Goal: Transaction & Acquisition: Purchase product/service

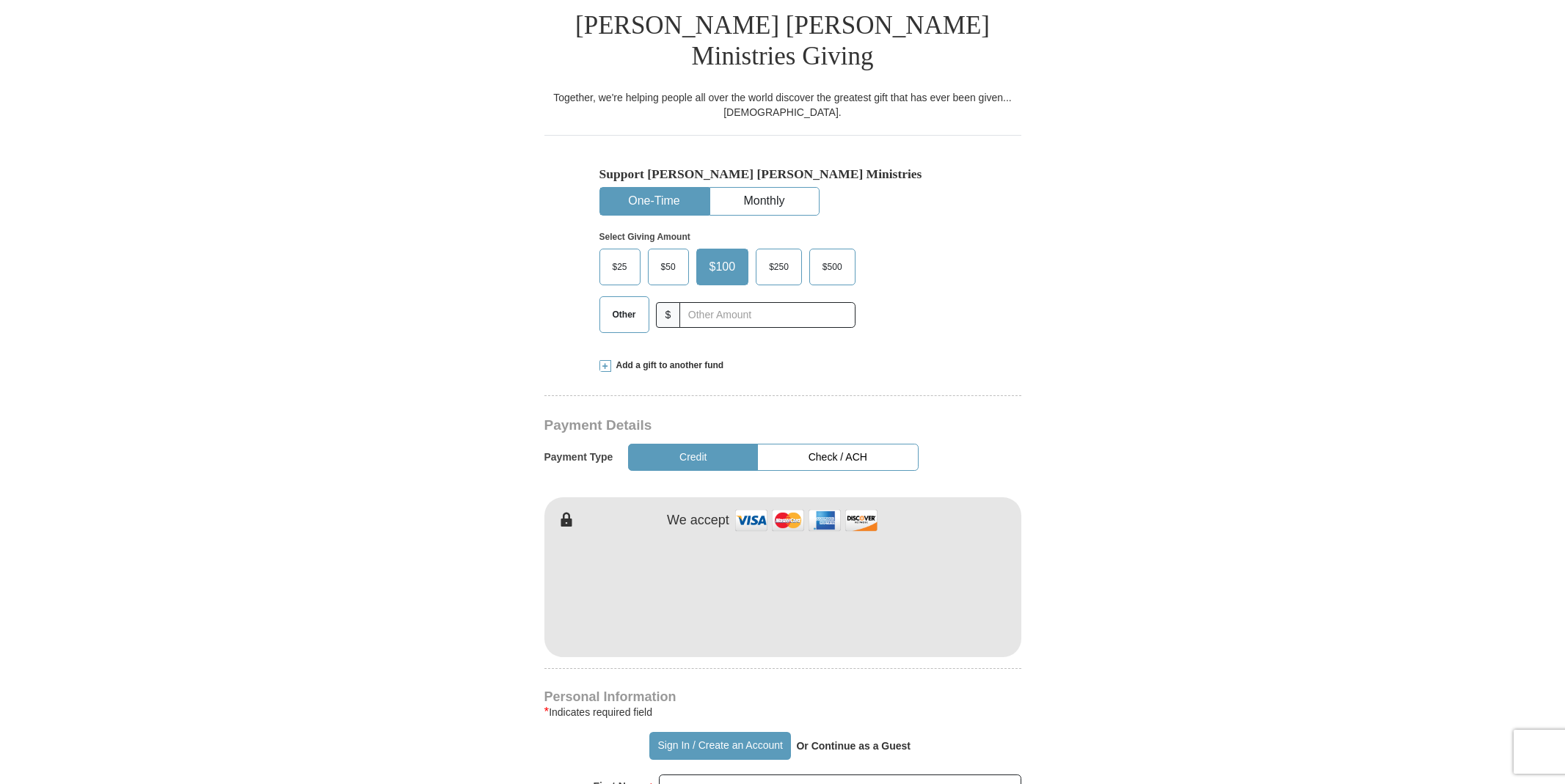
scroll to position [372, 0]
click at [941, 648] on div "[PERSON_NAME] [PERSON_NAME] Ministries Giving Together, we're helping people al…" at bounding box center [782, 760] width 477 height 1529
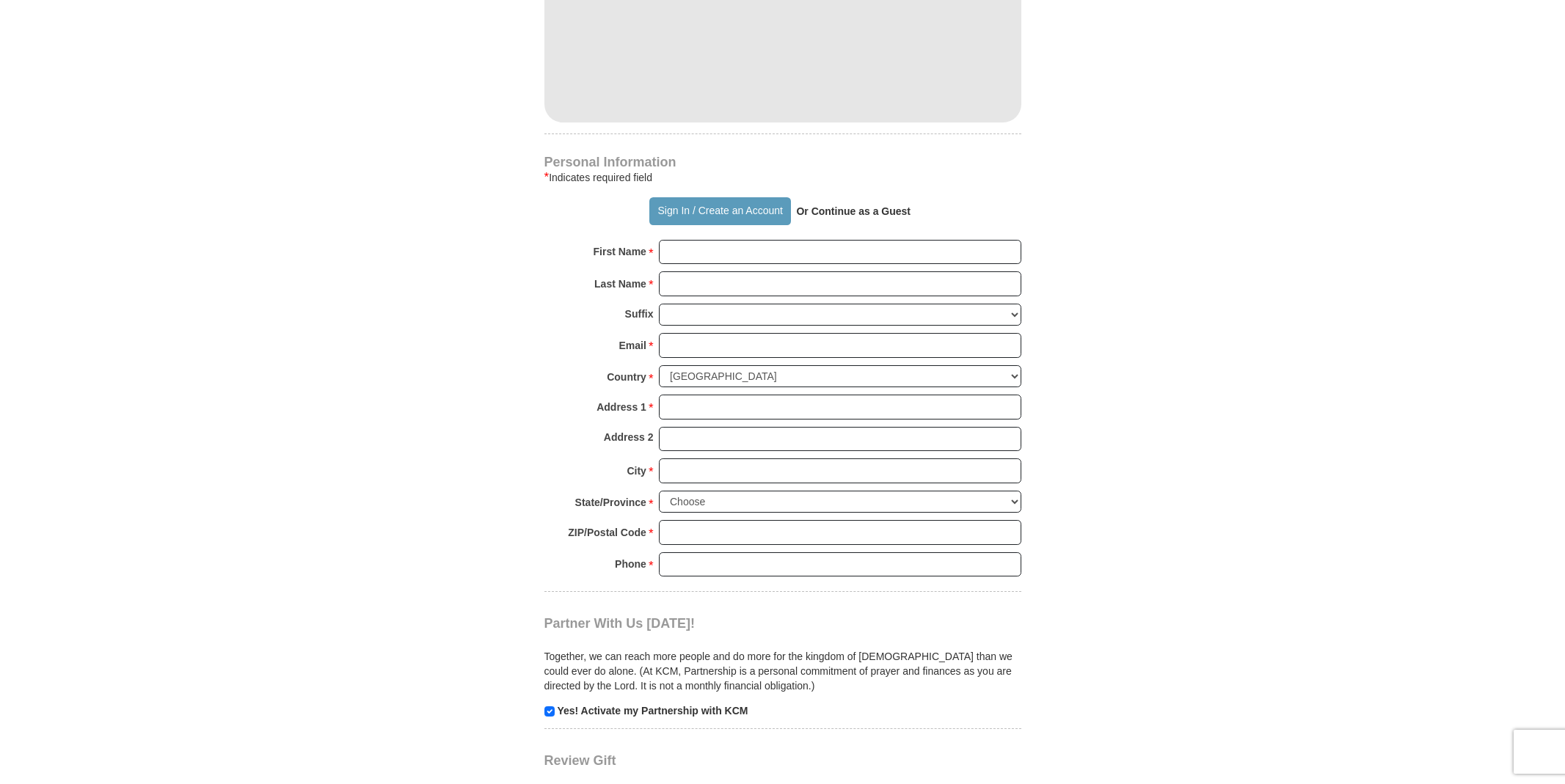
scroll to position [908, 0]
click at [1010, 237] on input "First Name *" at bounding box center [839, 249] width 363 height 25
type input "[GEOGRAPHIC_DATA]"
type input "Schayes"
type input "[EMAIL_ADDRESS][DOMAIN_NAME]"
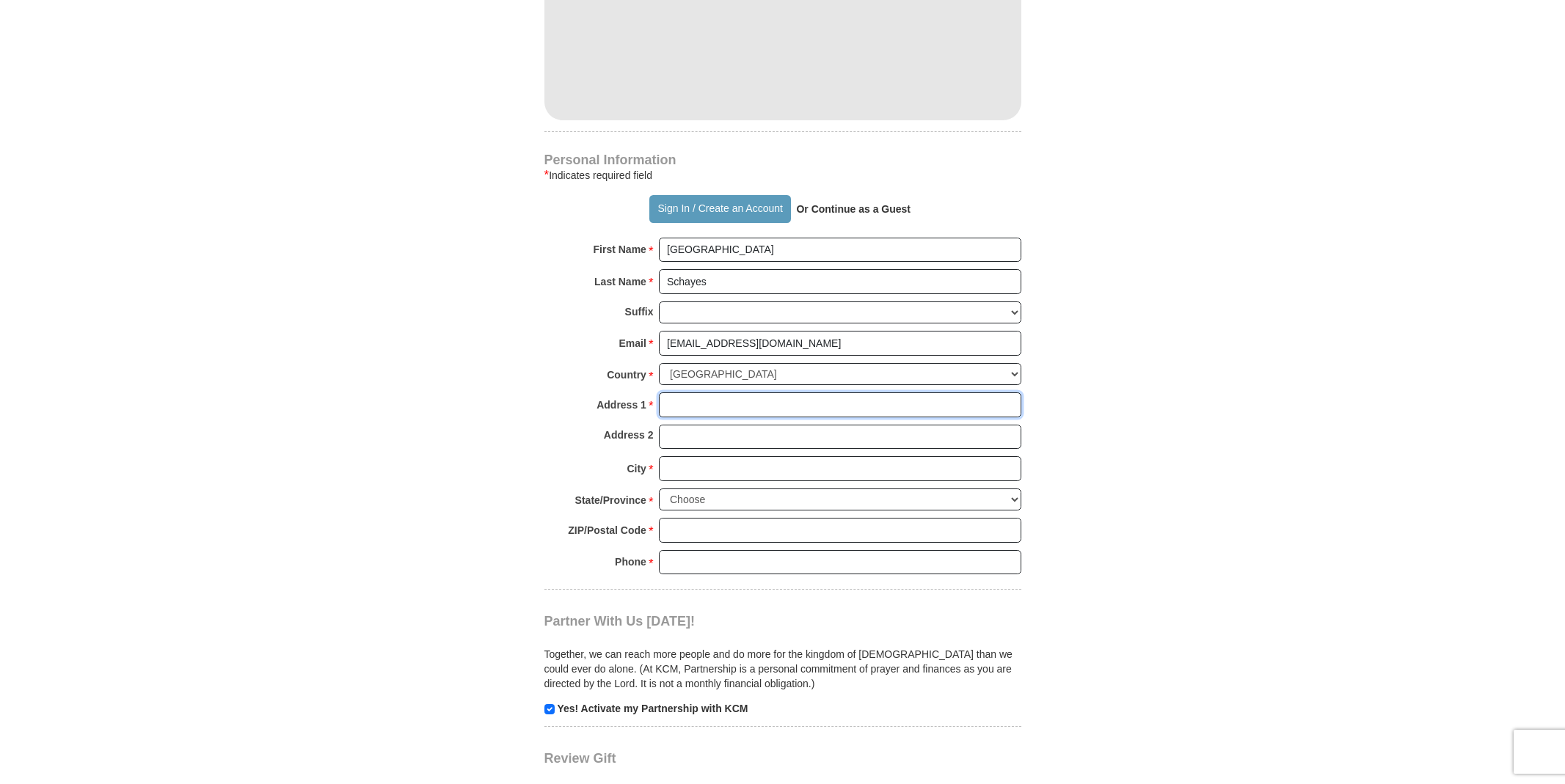
type input "[STREET_ADDRESS]"
type input "[GEOGRAPHIC_DATA]"
select select "CA"
type input "92657"
click at [1010, 550] on input "Phone * *" at bounding box center [839, 562] width 363 height 25
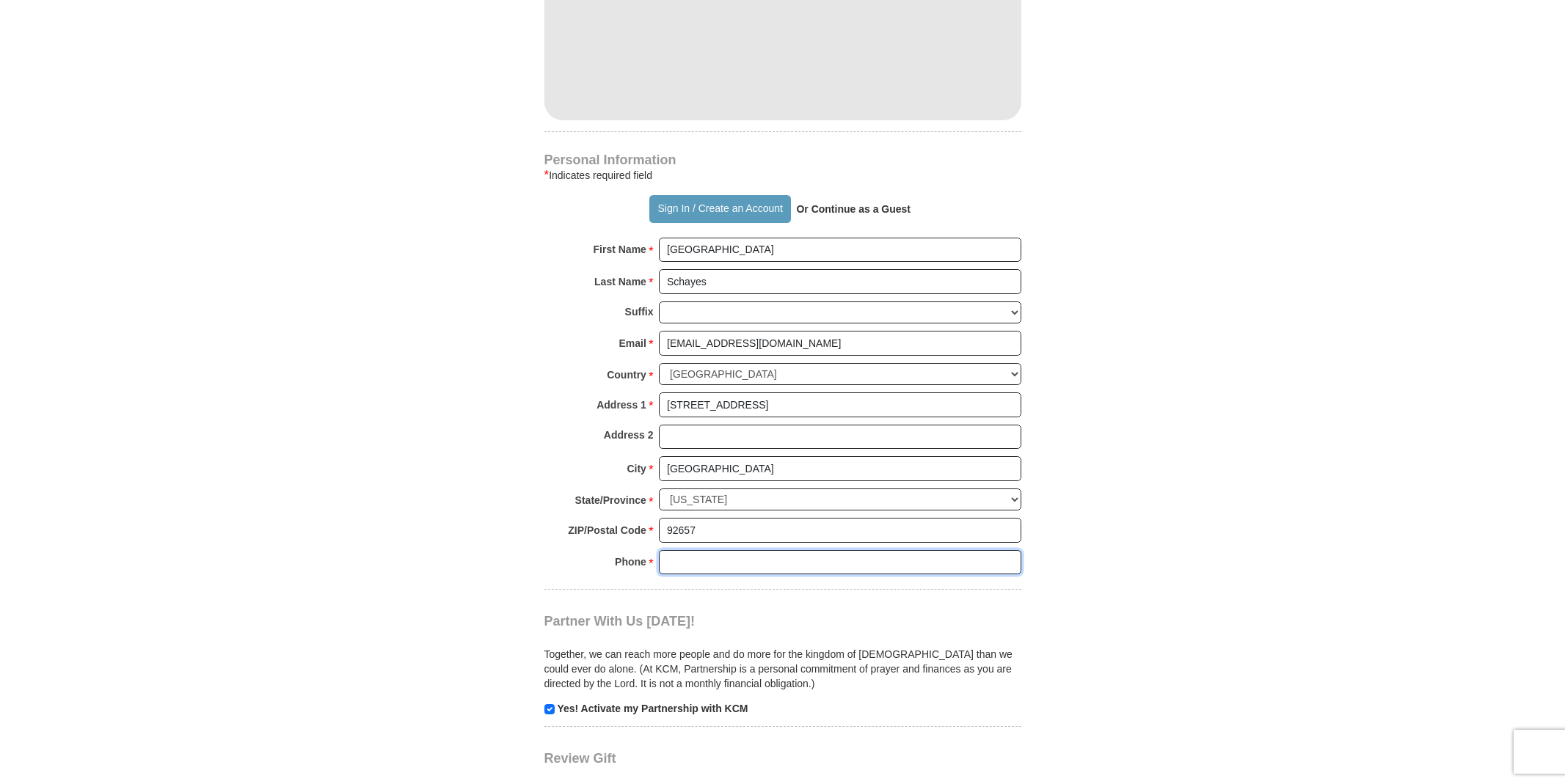
type input "9492905963"
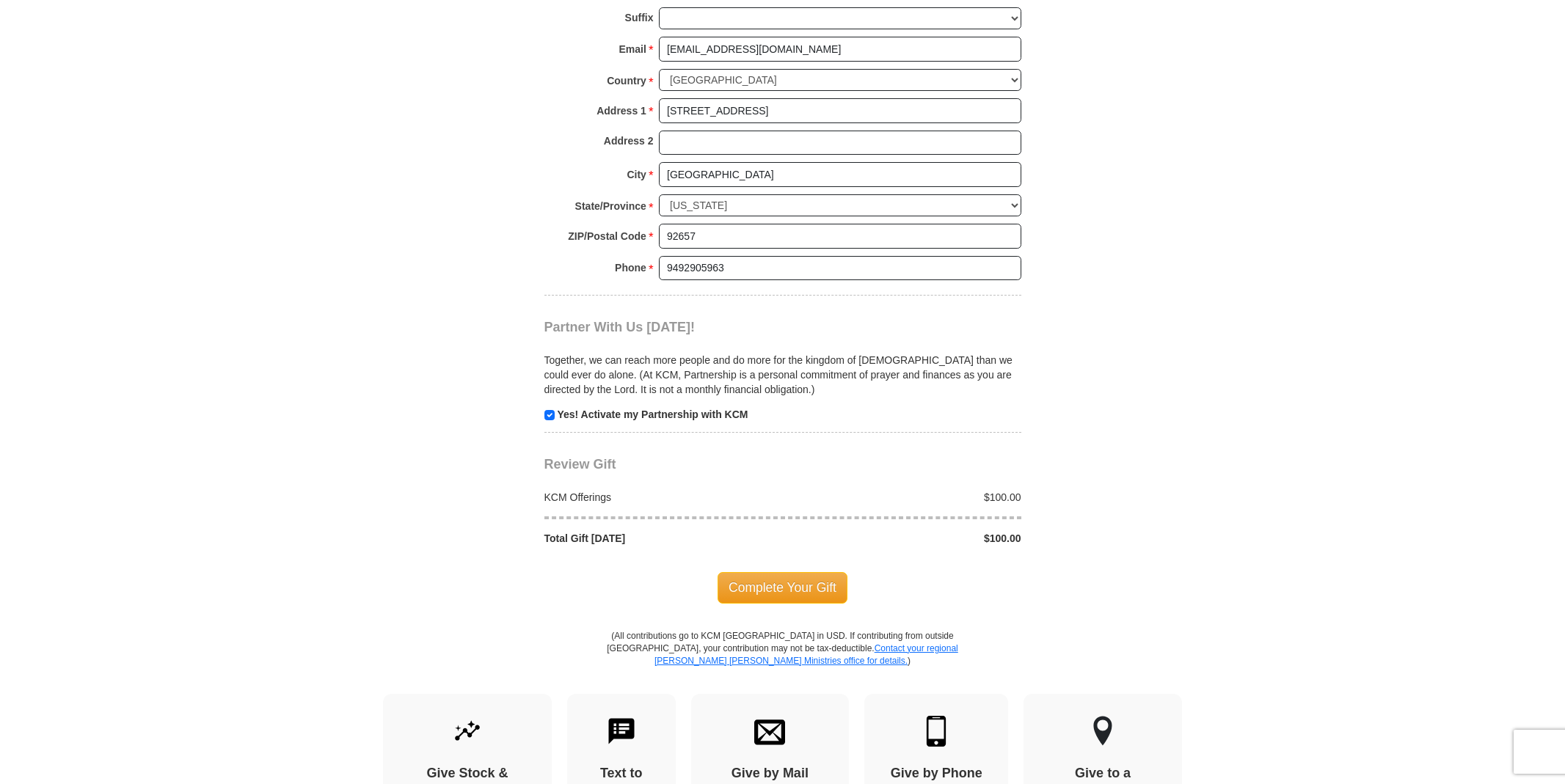
scroll to position [1204, 0]
click at [792, 571] on span "Complete Your Gift" at bounding box center [782, 586] width 130 height 31
